Goal: Download file/media

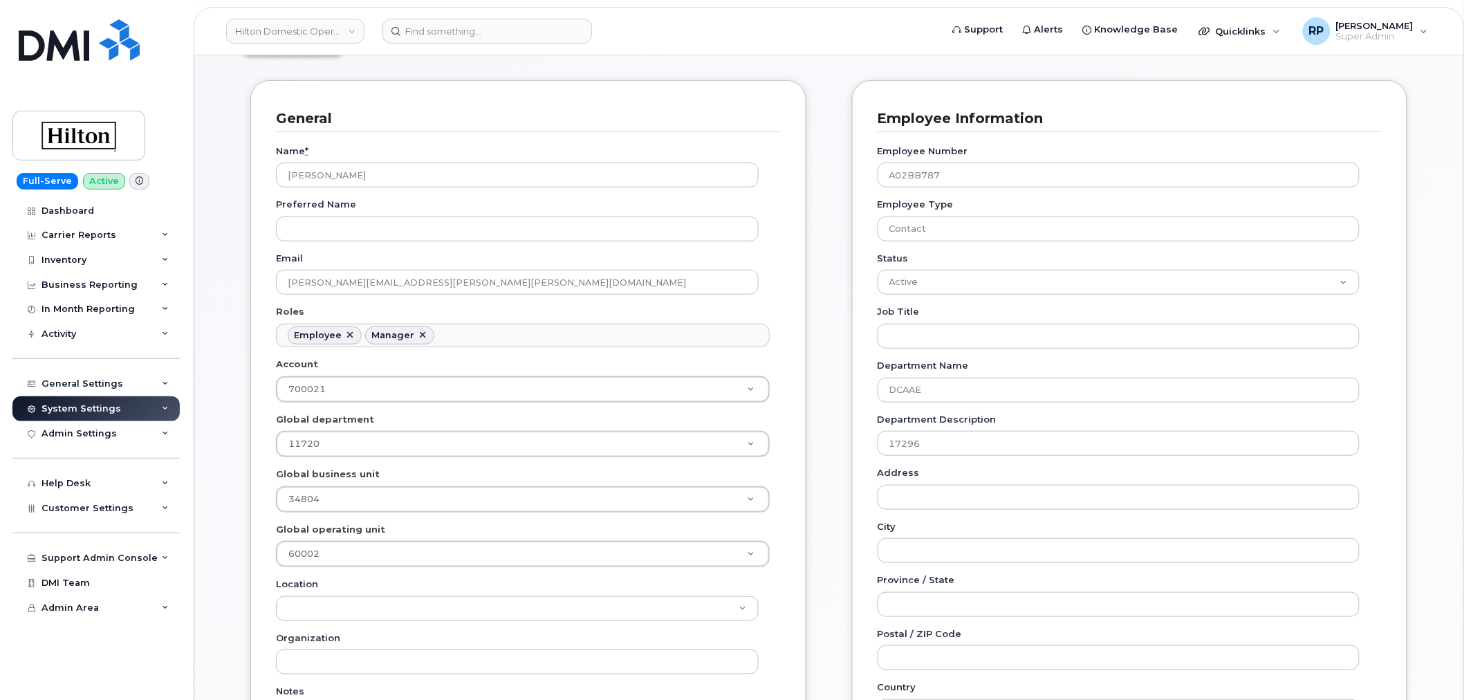
scroll to position [42, 0]
click at [268, 31] on link "Hilton Domestic Operating Company Inc" at bounding box center [295, 31] width 138 height 25
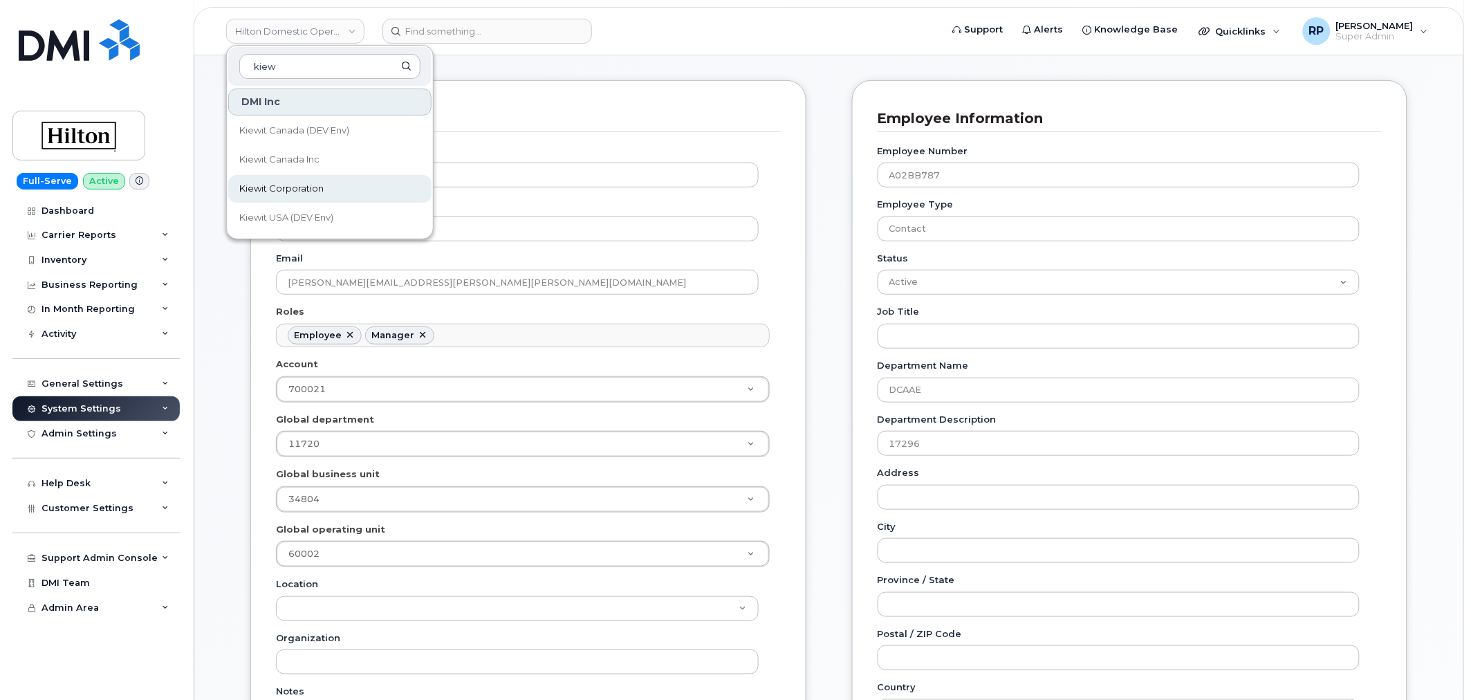
type input "kiew"
click at [279, 189] on span "Kiewit Corporation" at bounding box center [281, 189] width 84 height 14
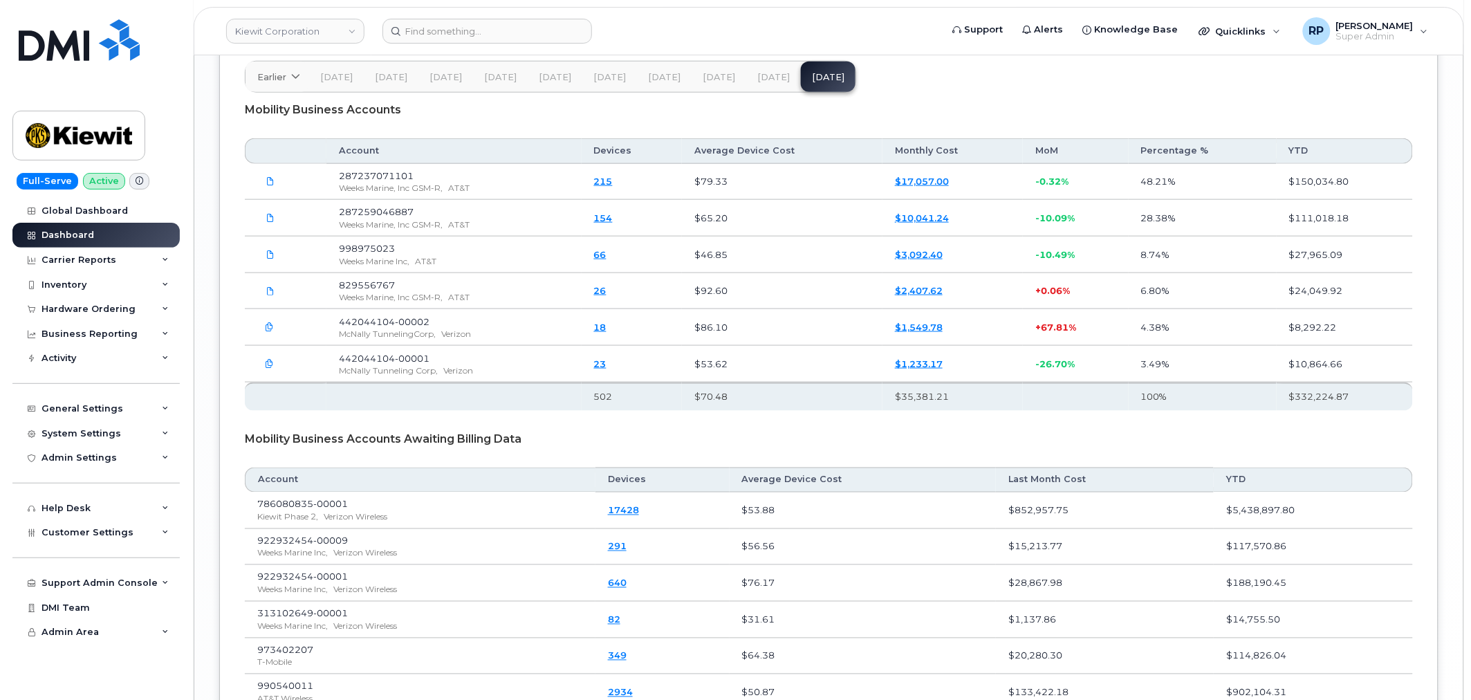
scroll to position [2374, 0]
click at [772, 78] on span "[DATE]" at bounding box center [773, 74] width 32 height 11
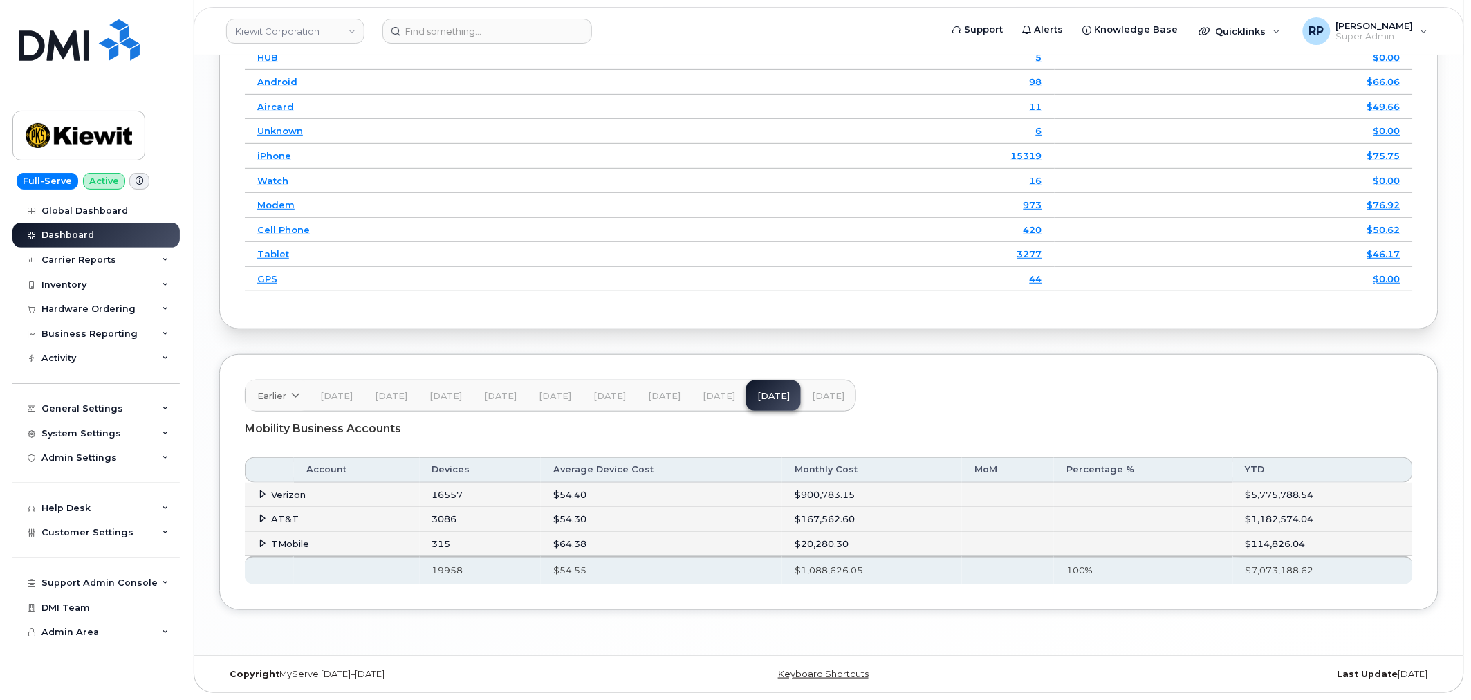
scroll to position [2056, 0]
click at [261, 492] on icon at bounding box center [263, 494] width 9 height 9
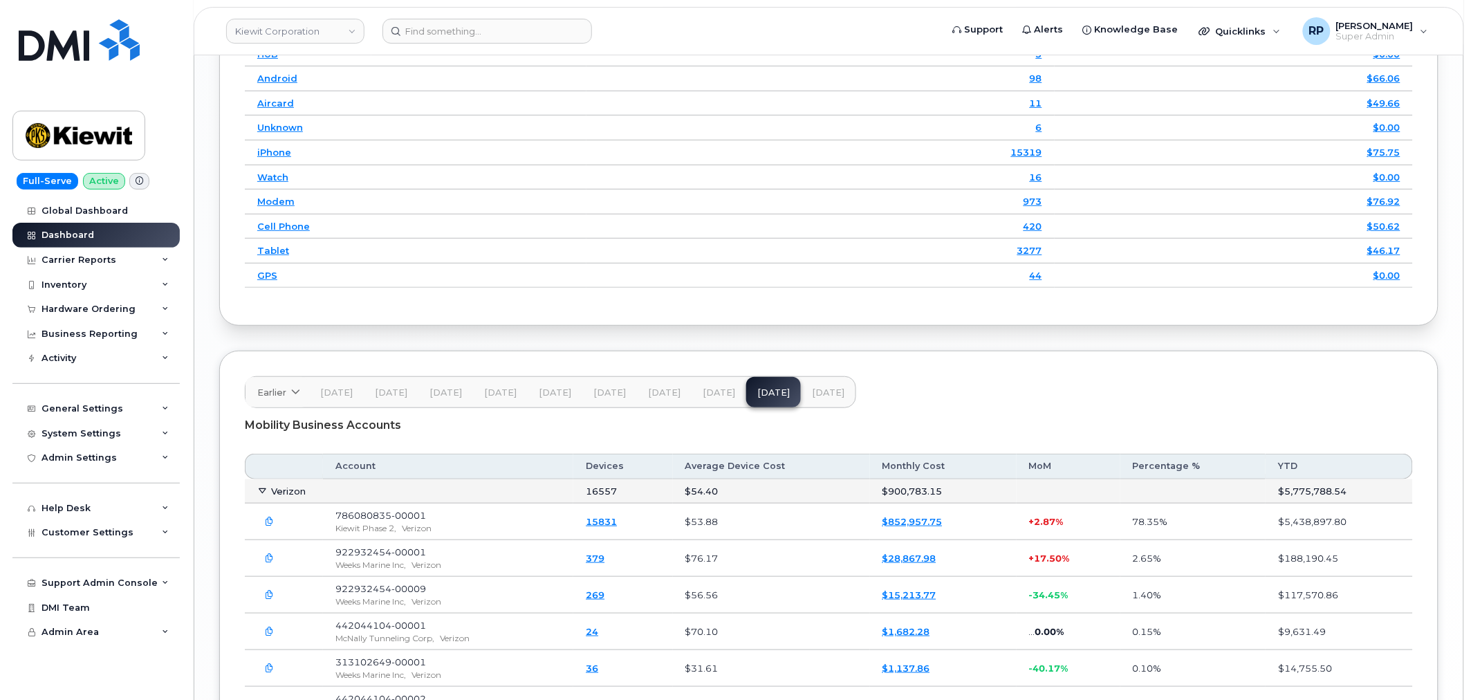
click at [272, 526] on icon "button" at bounding box center [270, 521] width 9 height 9
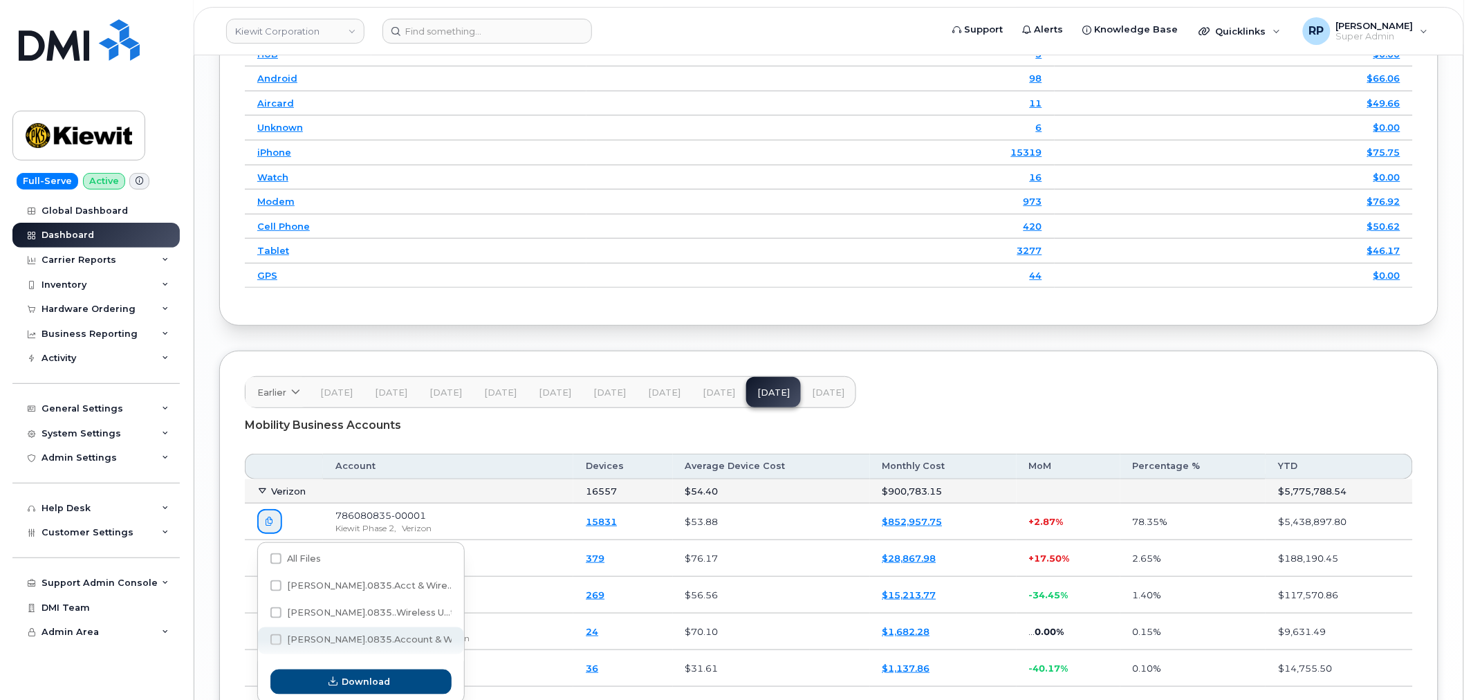
drag, startPoint x: 266, startPoint y: 637, endPoint x: 275, endPoint y: 641, distance: 9.9
click at [270, 639] on div "[PERSON_NAME].0835.Account & W...txt" at bounding box center [361, 640] width 206 height 27
checkbox input "true"
click at [353, 683] on span "Download" at bounding box center [366, 681] width 48 height 13
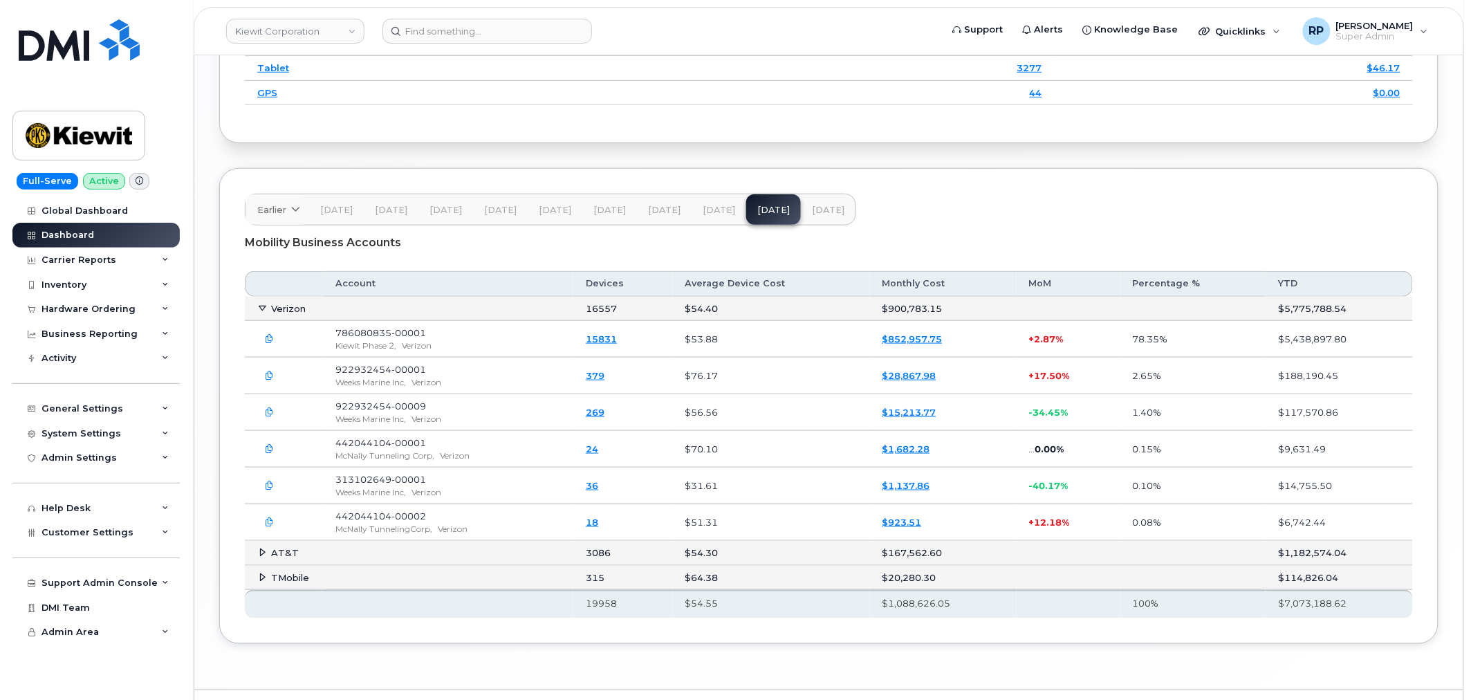
scroll to position [2277, 0]
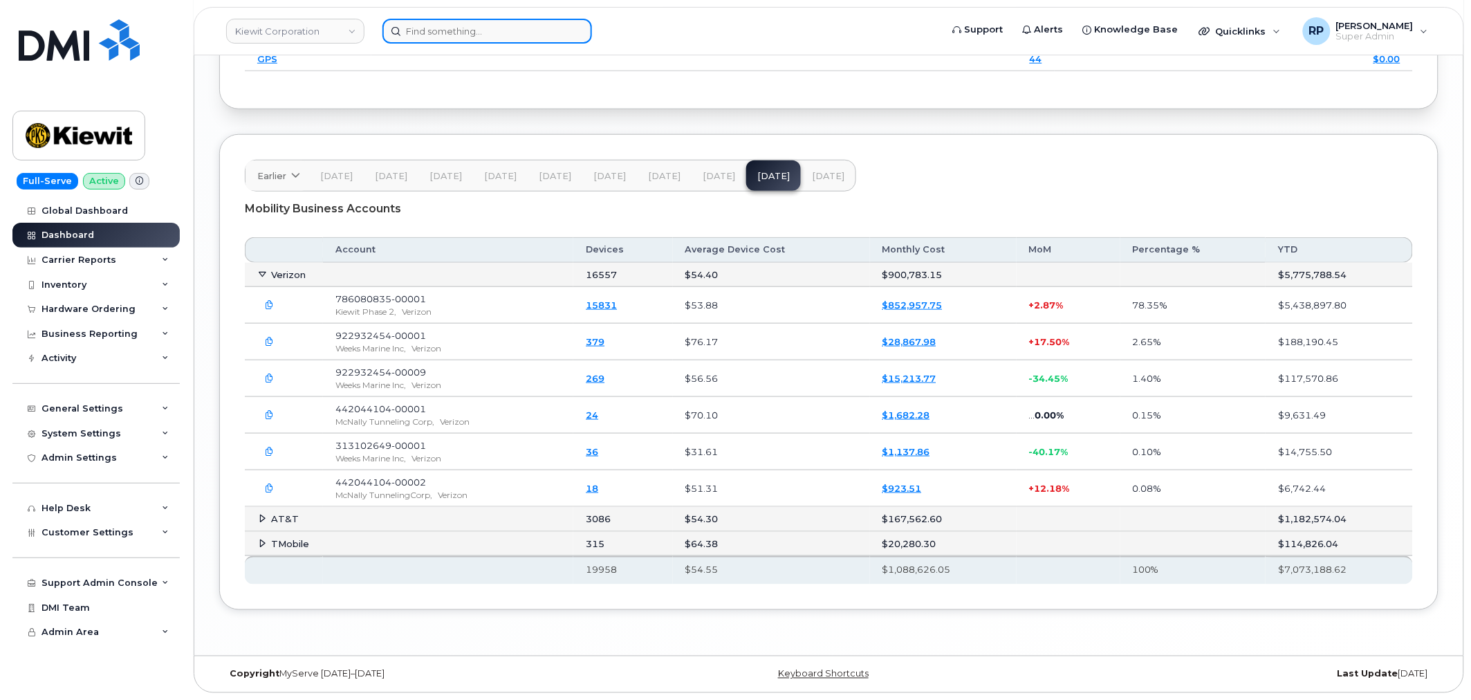
click at [456, 38] on input at bounding box center [487, 31] width 210 height 25
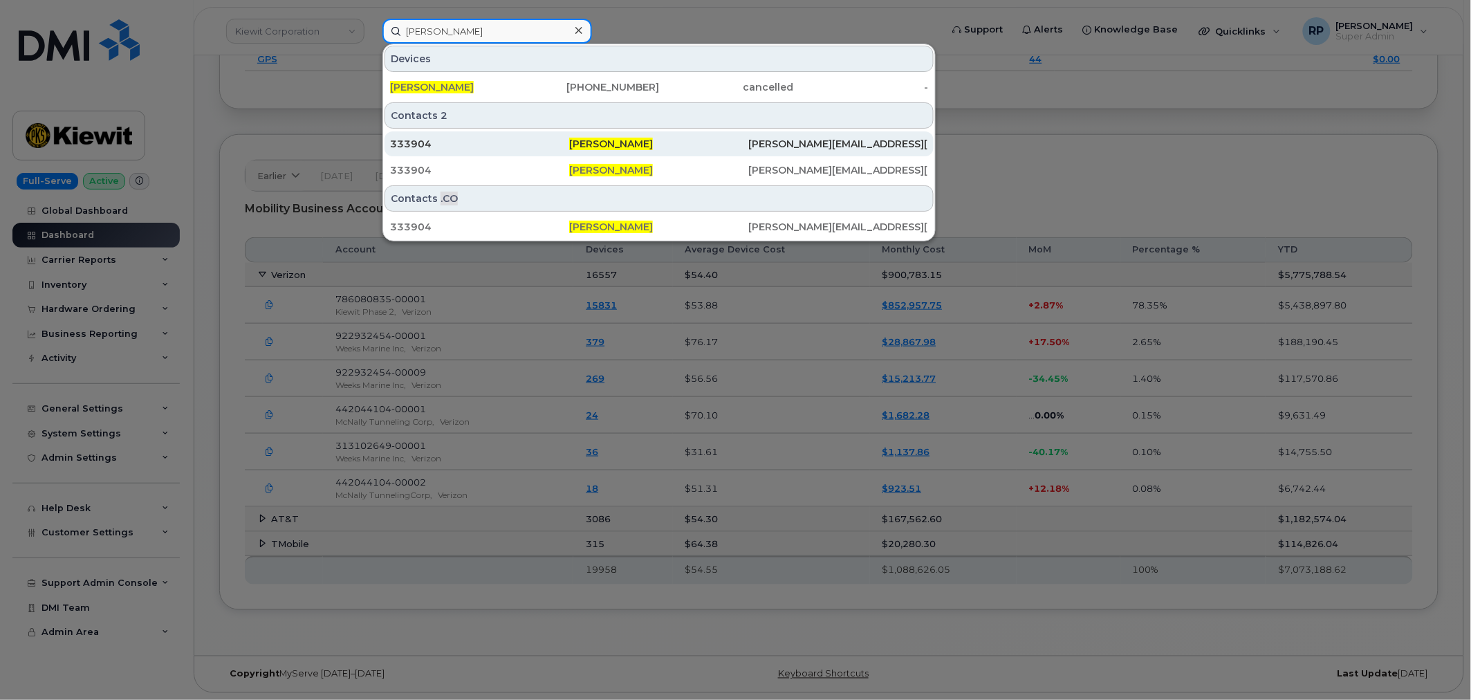
type input "[PERSON_NAME]"
click at [553, 139] on div "333904" at bounding box center [479, 144] width 179 height 14
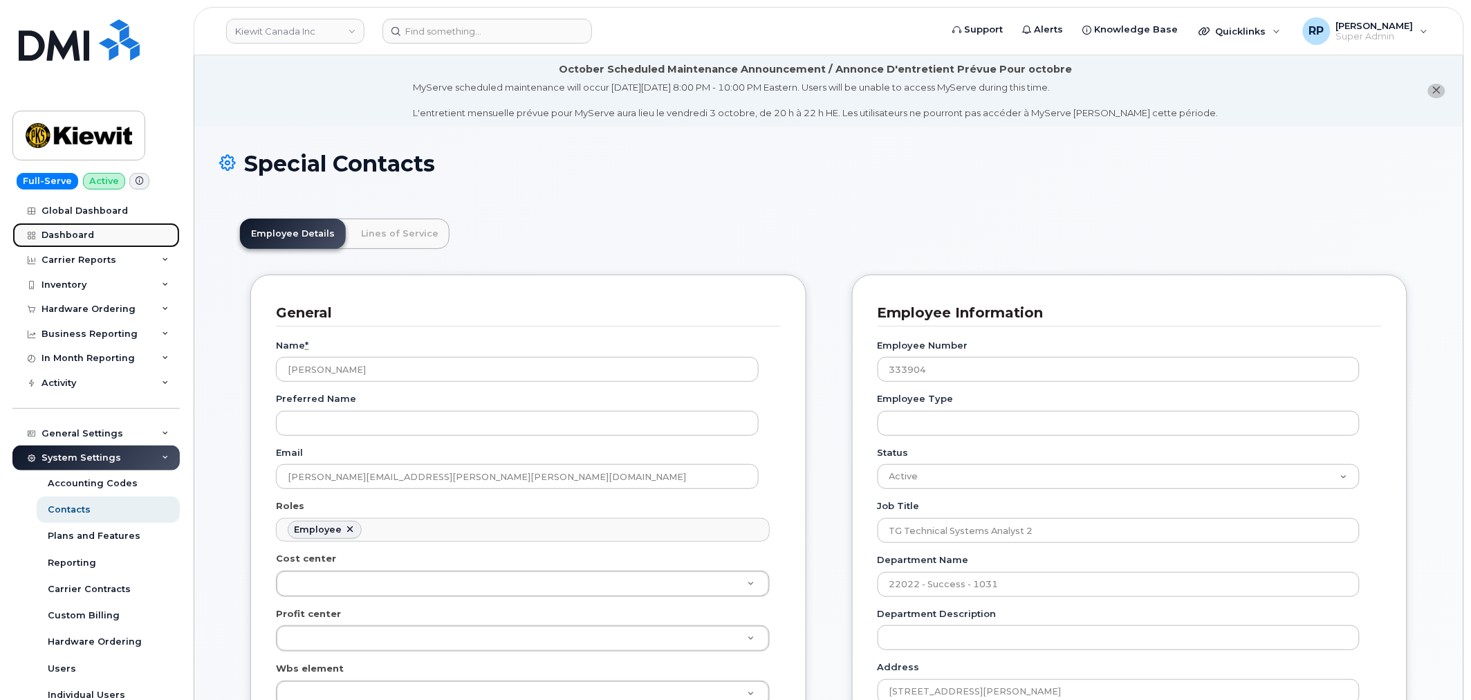
click at [74, 234] on div "Dashboard" at bounding box center [67, 235] width 53 height 11
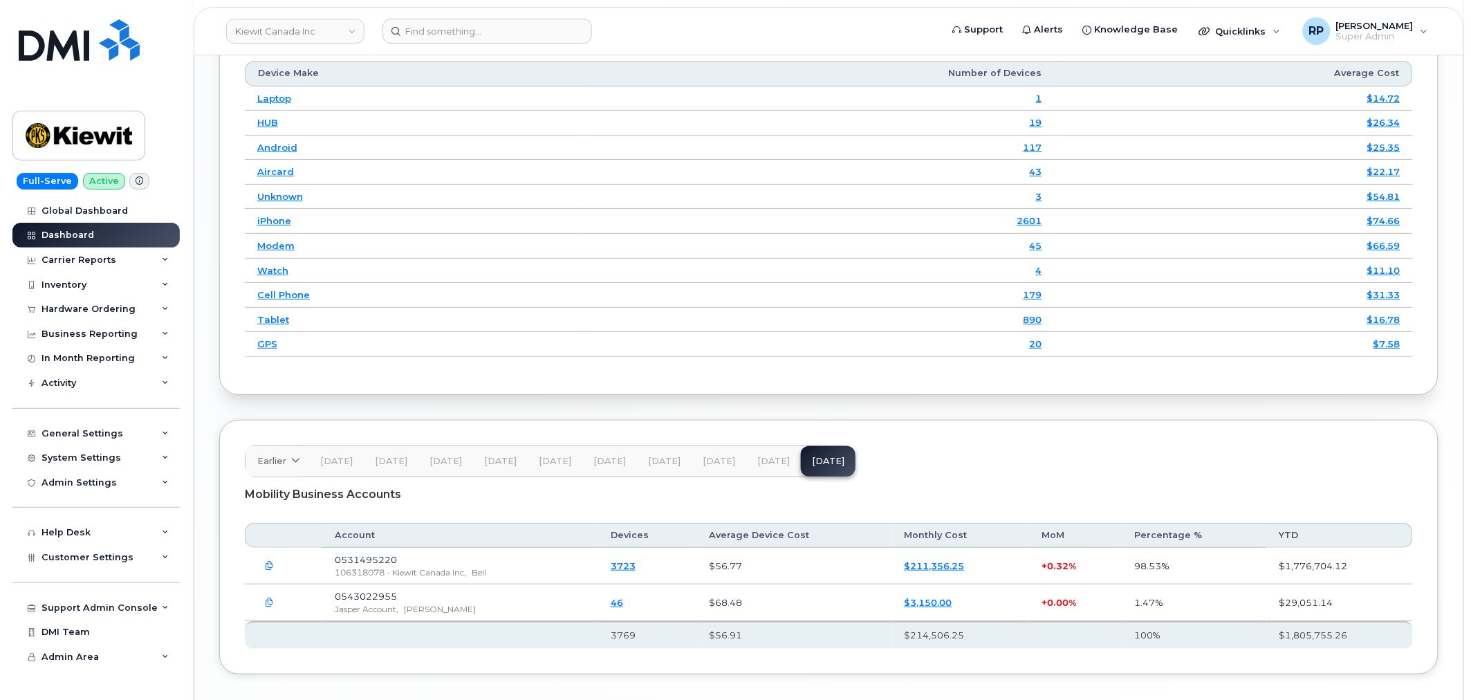
scroll to position [1998, 0]
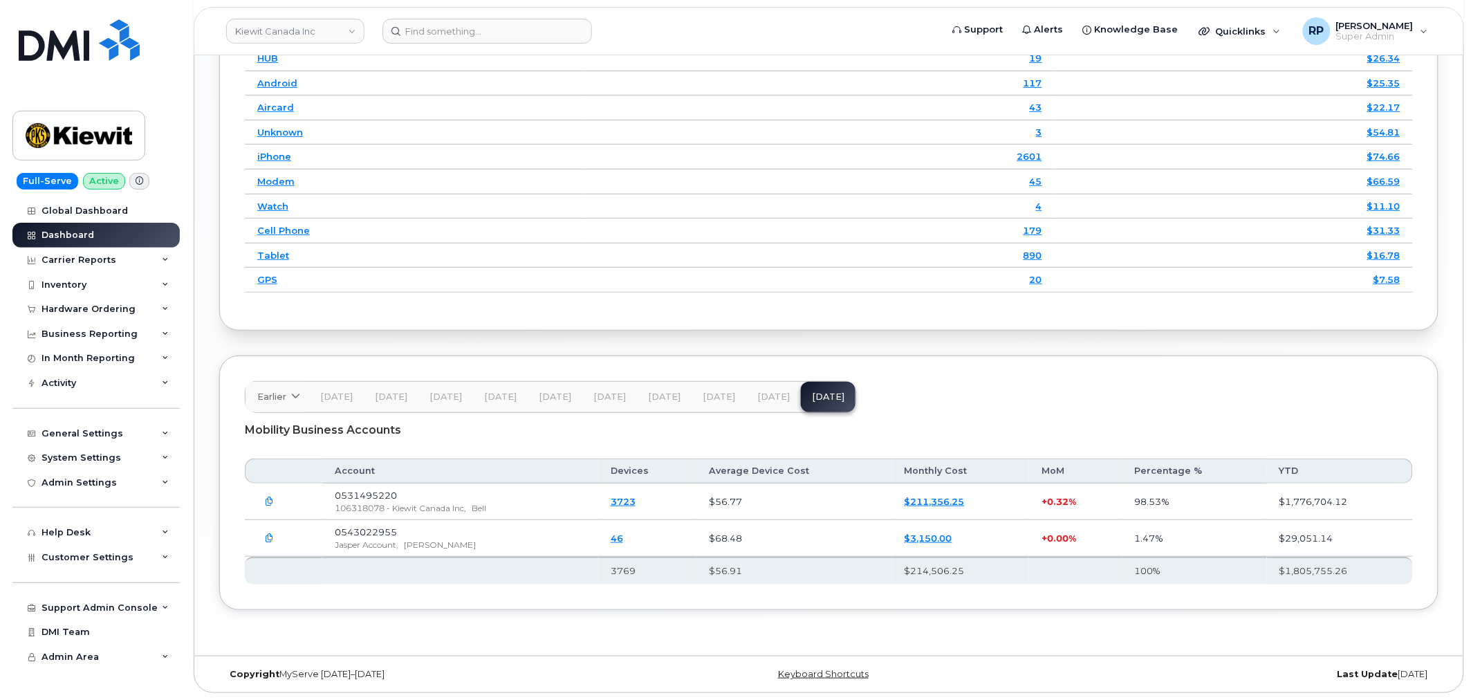
click at [598, 395] on span "May 25" at bounding box center [609, 396] width 32 height 11
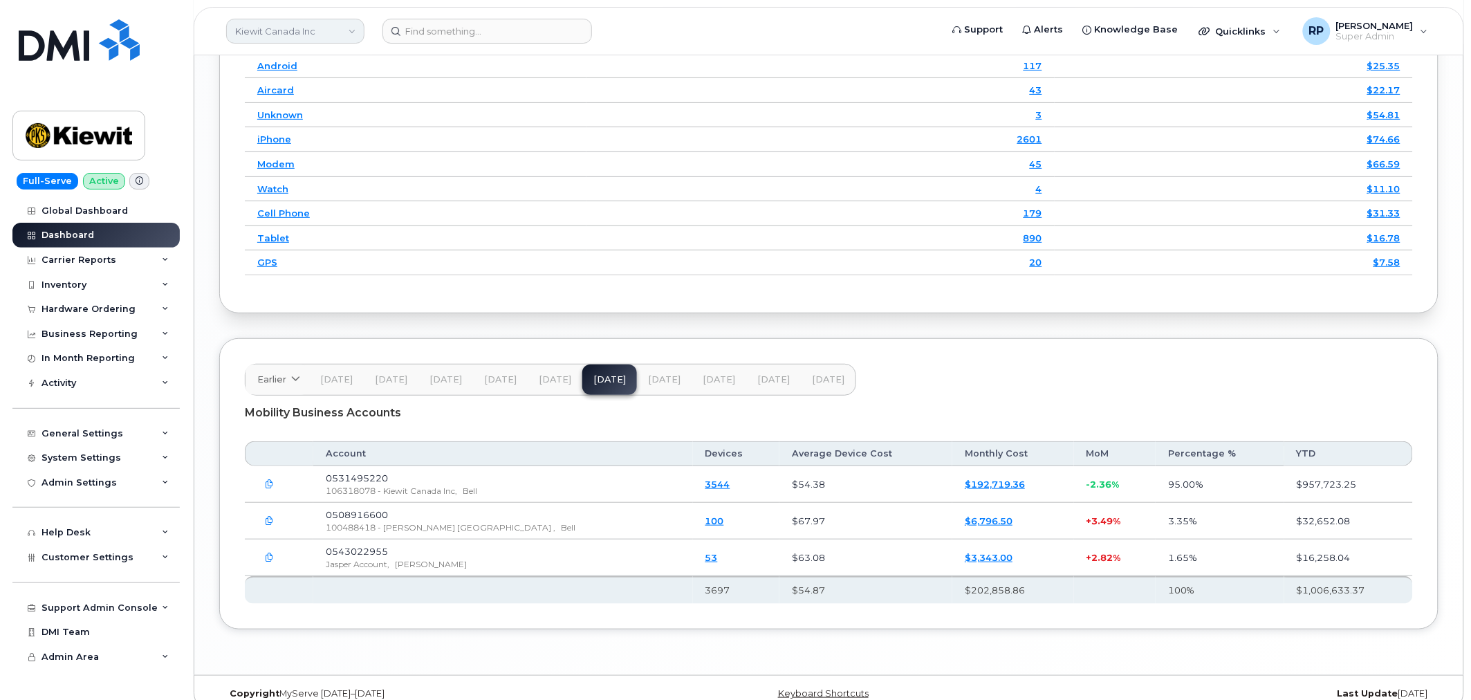
click at [284, 35] on link "Kiewit Canada Inc" at bounding box center [295, 31] width 138 height 25
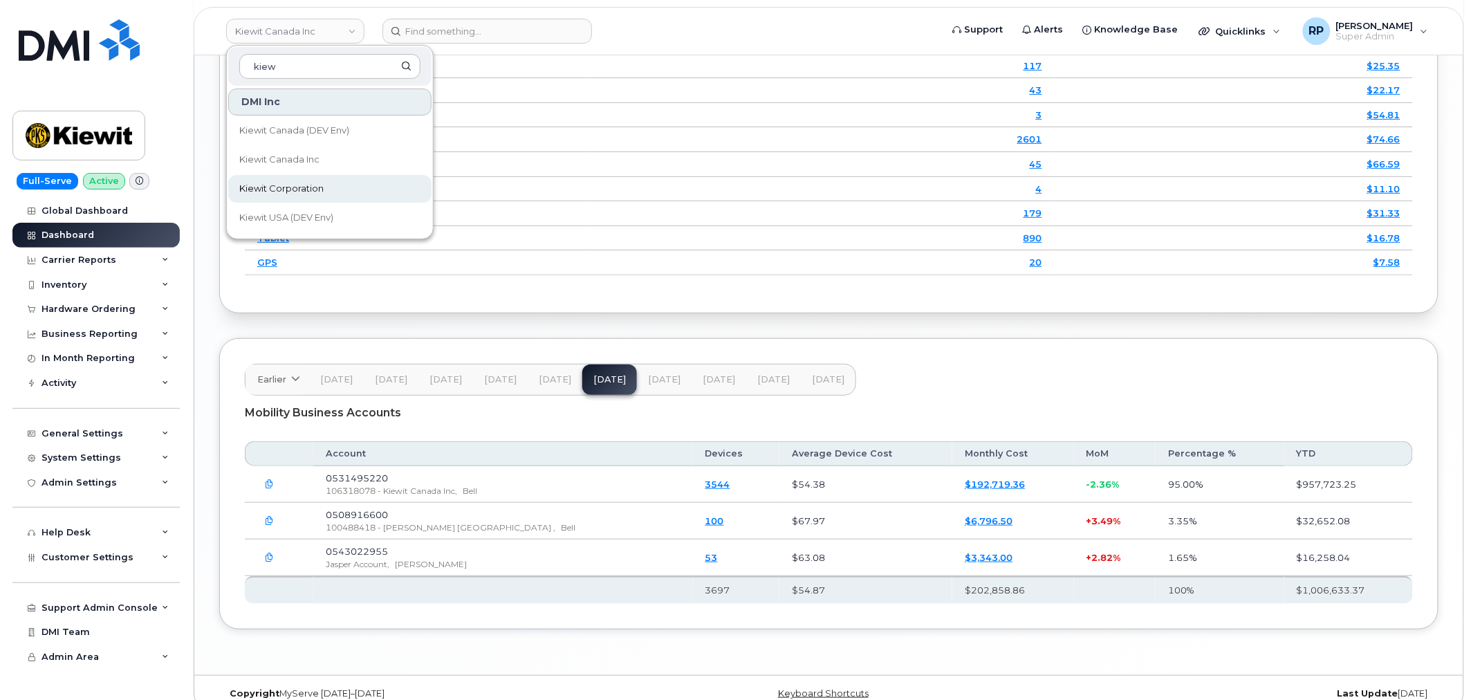
type input "kiew"
click at [271, 188] on span "Kiewit Corporation" at bounding box center [281, 189] width 84 height 14
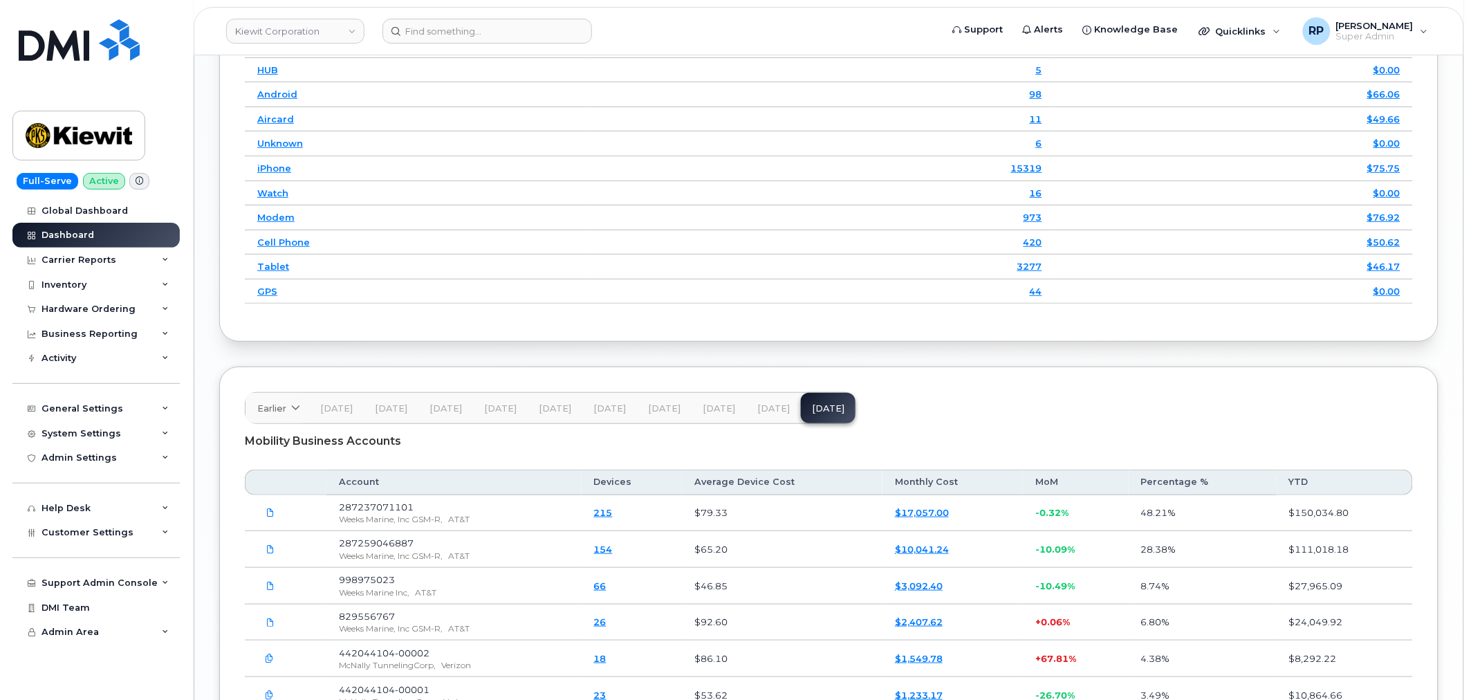
scroll to position [2176, 0]
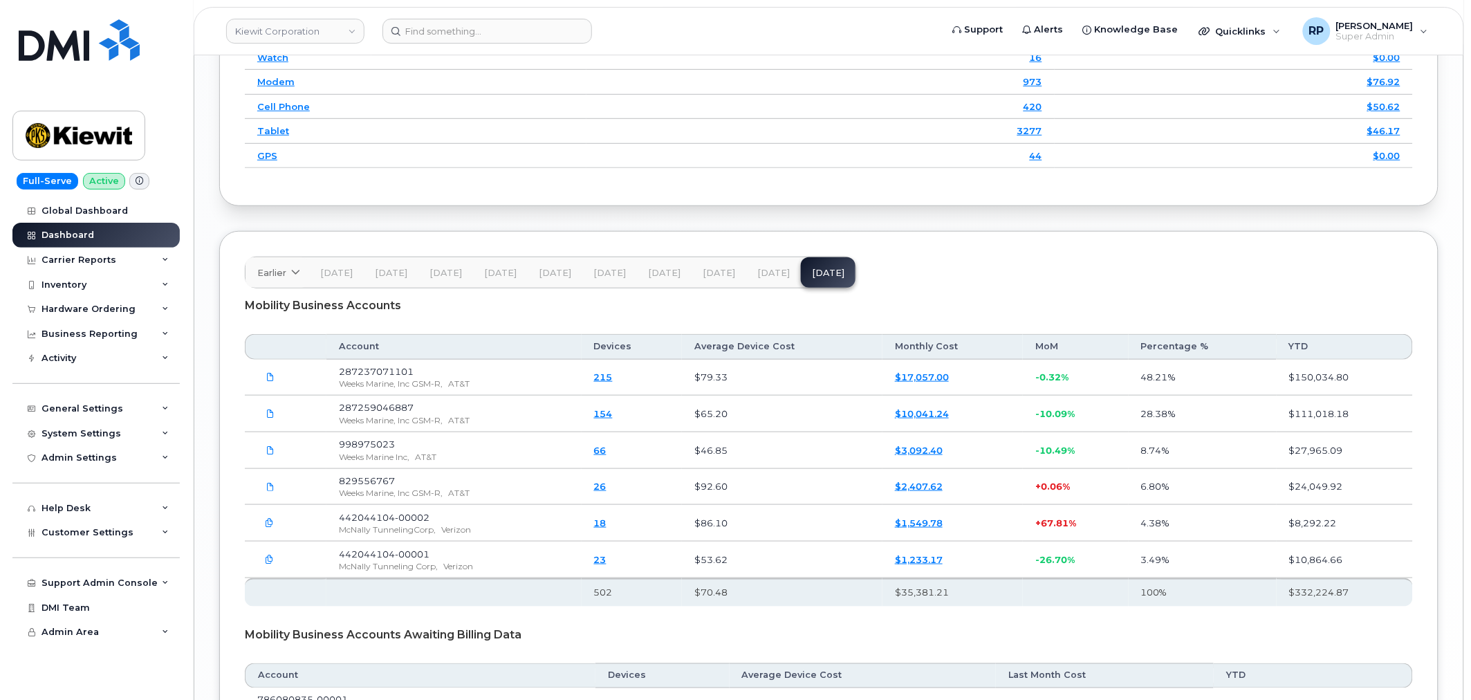
click at [598, 273] on span "[DATE]" at bounding box center [609, 273] width 32 height 11
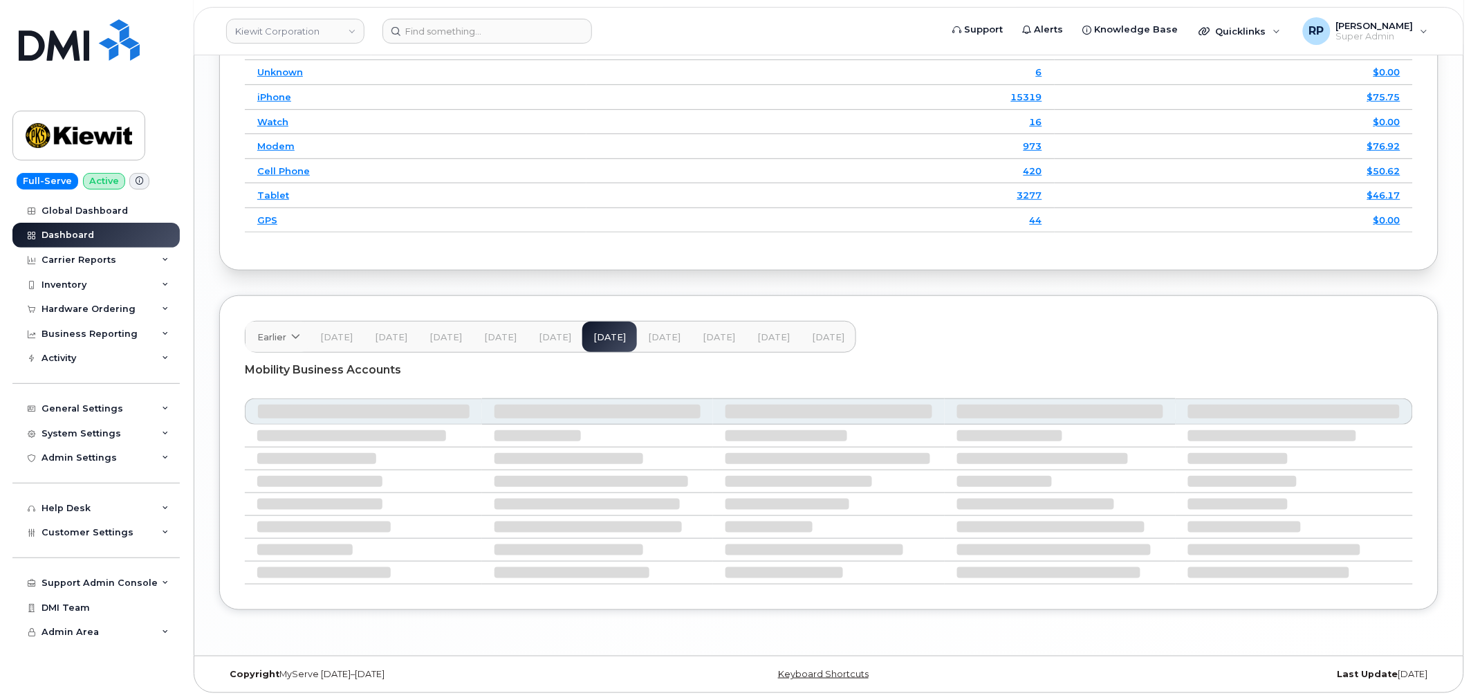
scroll to position [2056, 0]
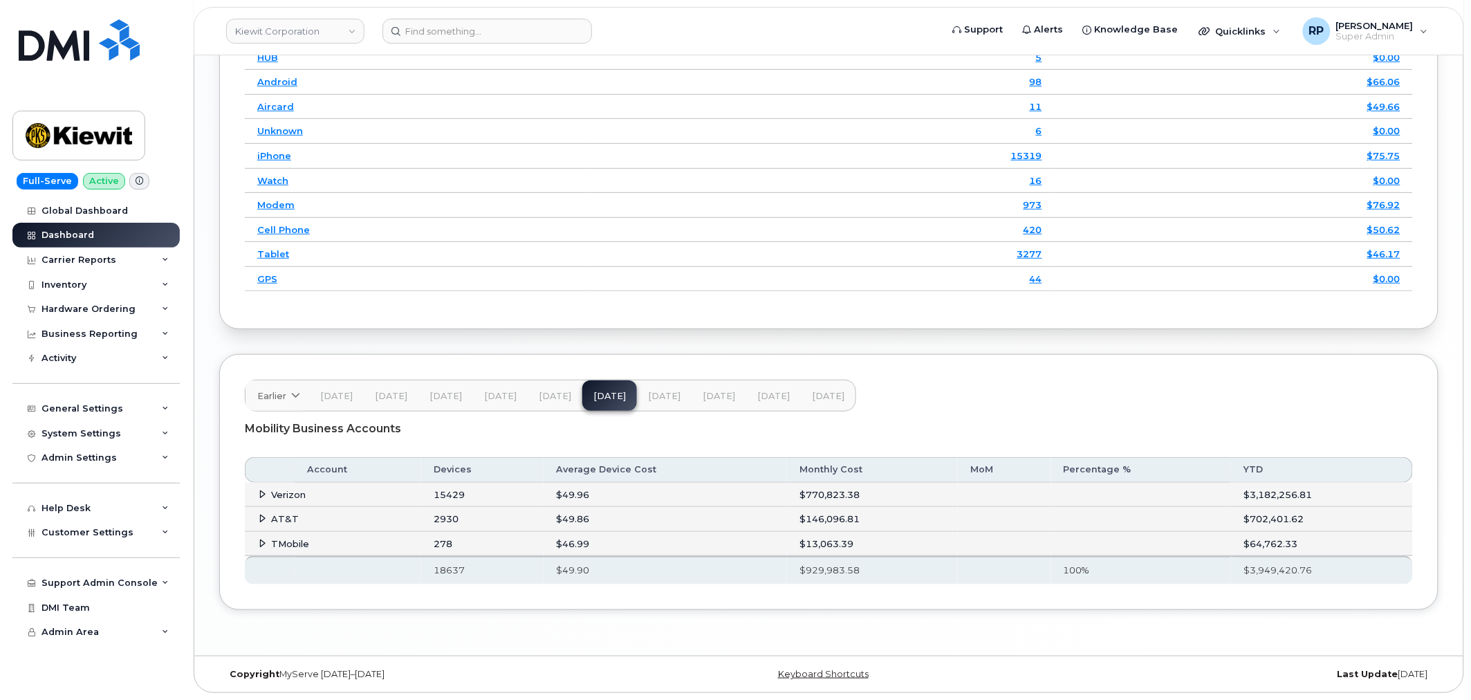
click at [261, 492] on icon at bounding box center [263, 494] width 9 height 9
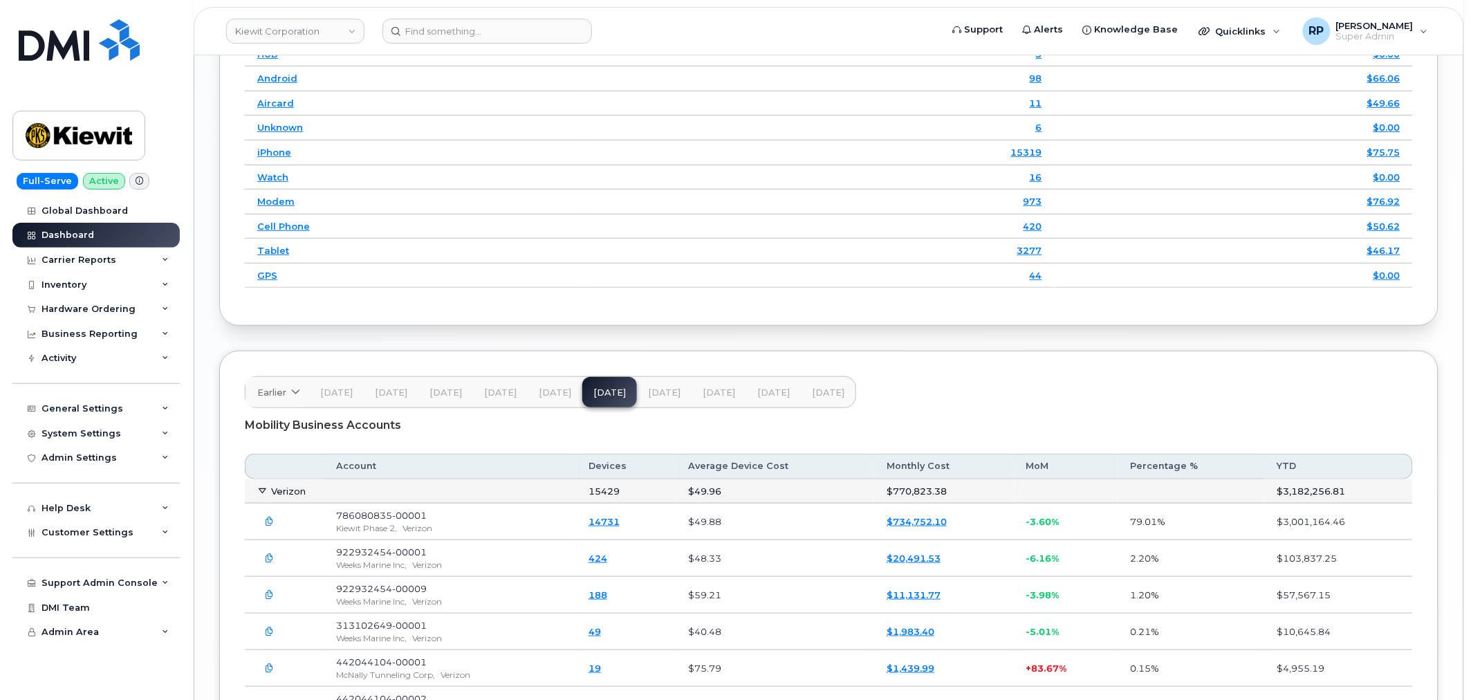
click at [268, 526] on icon "button" at bounding box center [270, 521] width 9 height 9
